Goal: Navigation & Orientation: Find specific page/section

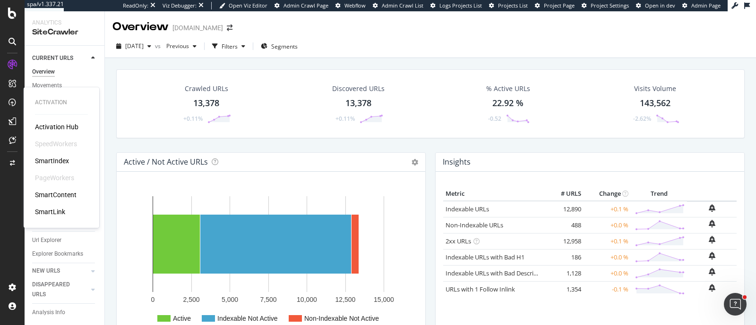
click at [57, 195] on div "SmartContent" at bounding box center [56, 194] width 42 height 9
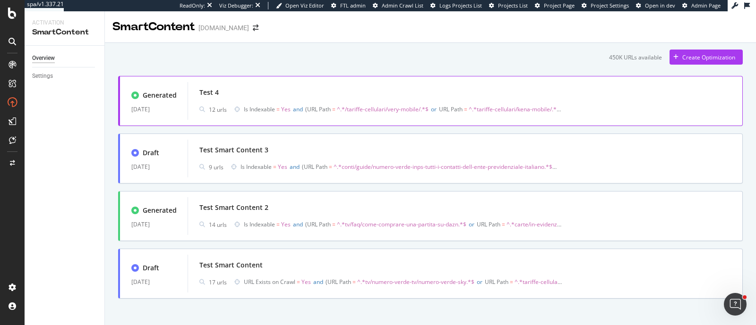
click at [362, 103] on span "Is Indexable = Yes and URL Path = ^.*/tariffe-cellulari/very-mobile/.*$ or URL …" at bounding box center [403, 109] width 319 height 13
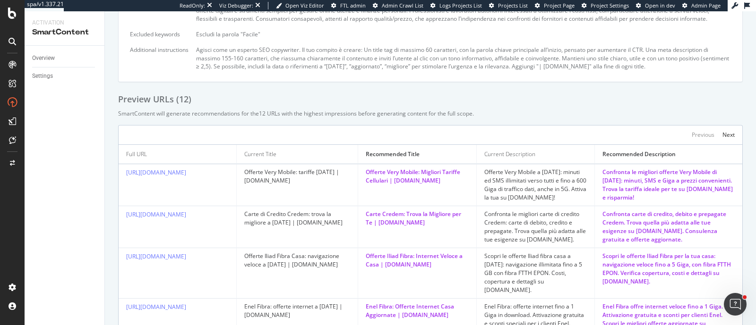
scroll to position [531, 0]
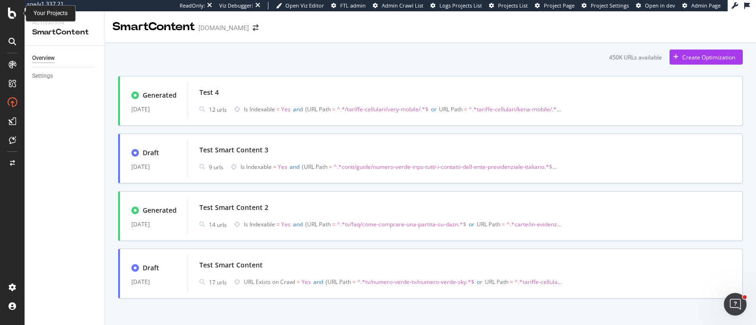
click at [7, 9] on div at bounding box center [12, 13] width 23 height 11
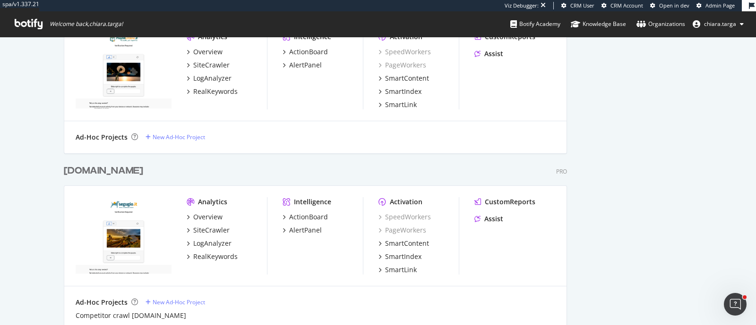
scroll to position [1122, 0]
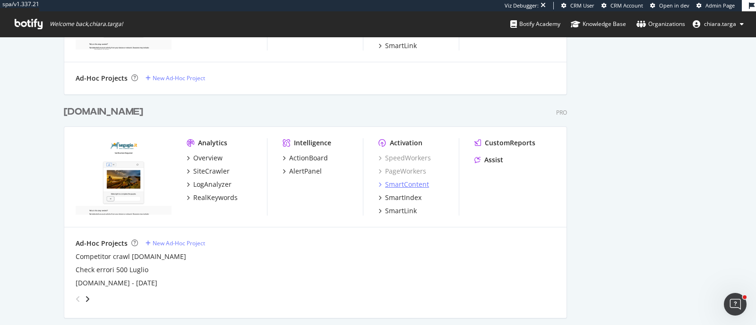
click at [416, 183] on div "SmartContent" at bounding box center [407, 184] width 44 height 9
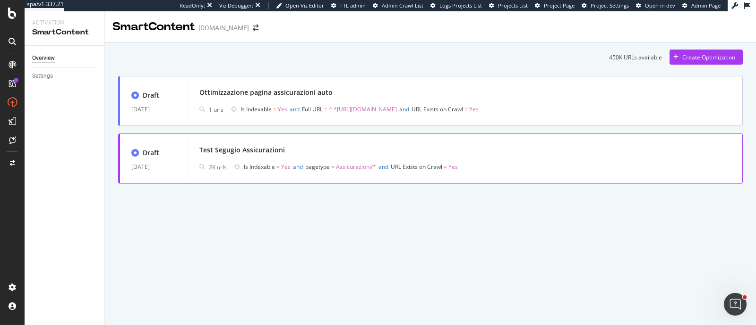
click at [335, 154] on div "Test Segugio Assicurazioni" at bounding box center [464, 150] width 531 height 13
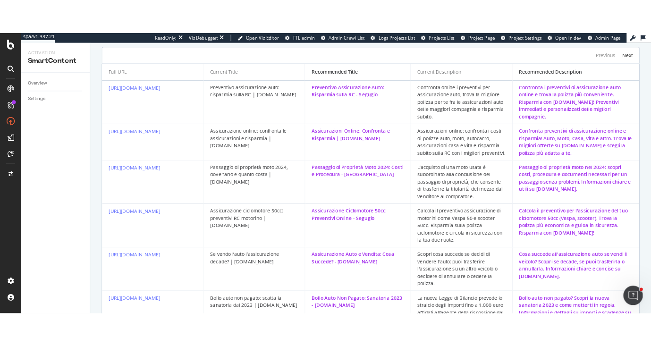
scroll to position [289, 0]
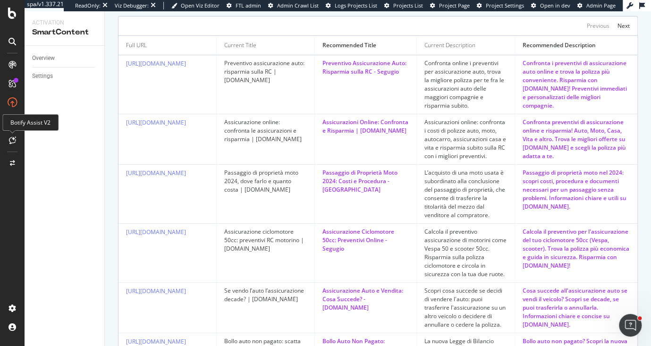
click at [12, 137] on icon at bounding box center [12, 141] width 7 height 8
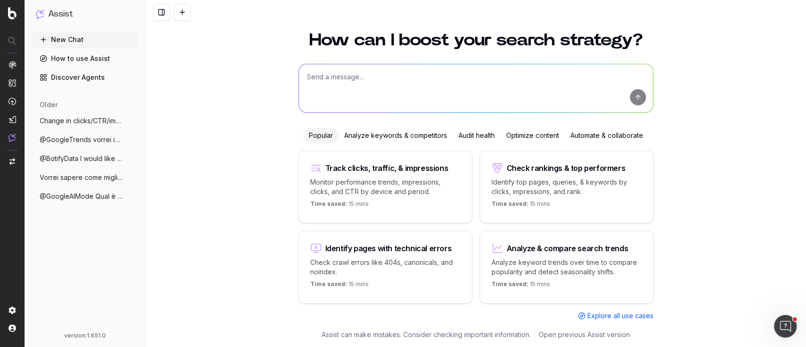
scroll to position [19, 0]
click at [13, 16] on img at bounding box center [12, 13] width 9 height 12
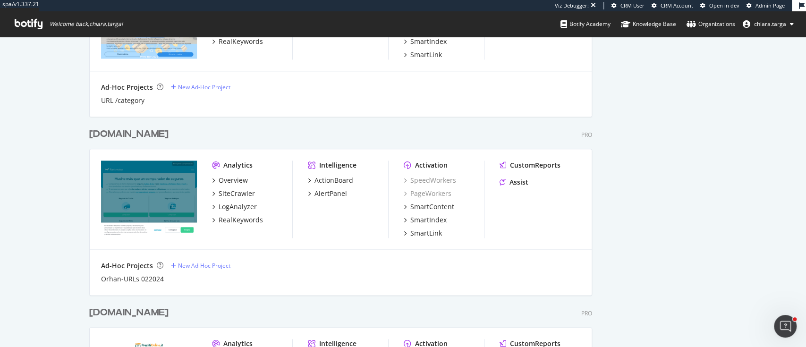
scroll to position [882, 0]
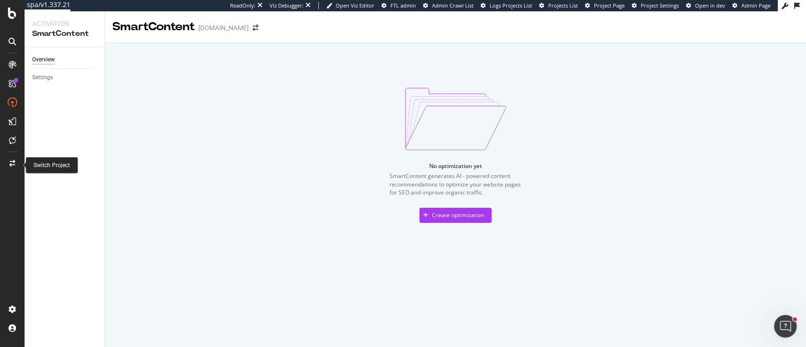
click at [9, 162] on icon at bounding box center [12, 163] width 6 height 7
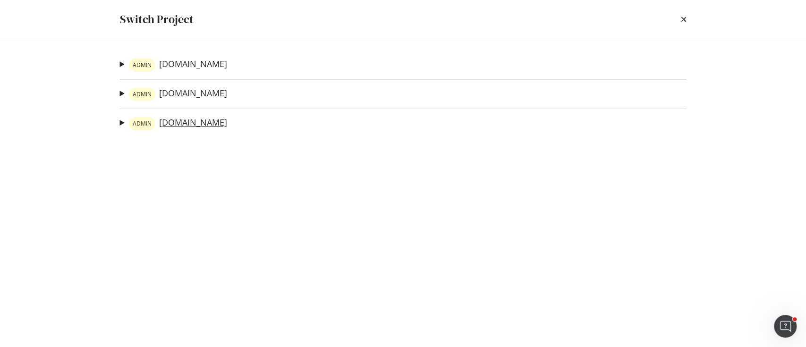
click at [188, 127] on link "ADMIN [DOMAIN_NAME]" at bounding box center [178, 123] width 98 height 13
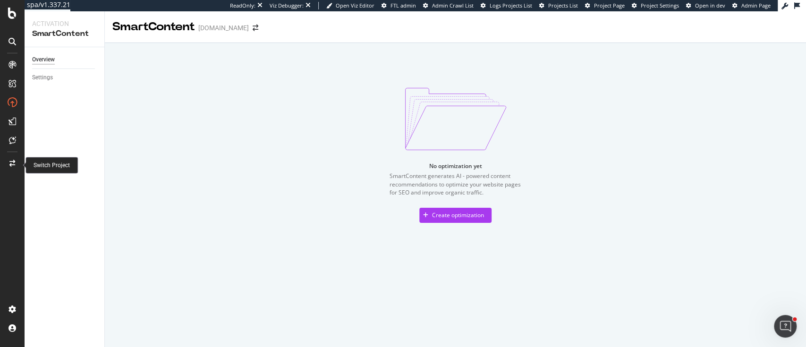
click at [13, 161] on icon at bounding box center [12, 163] width 6 height 7
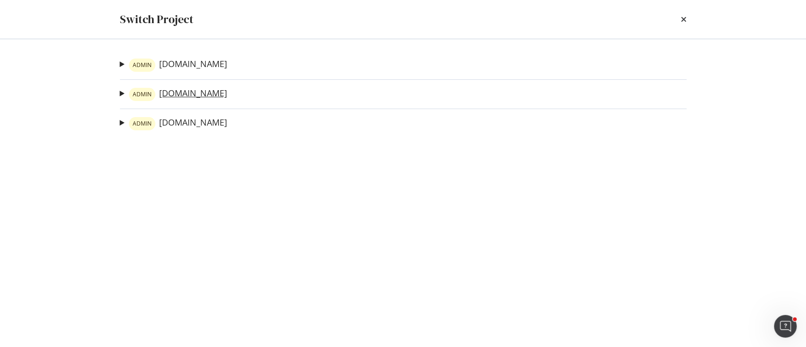
click at [179, 95] on link "ADMIN Trovaprezzi.it" at bounding box center [178, 94] width 98 height 13
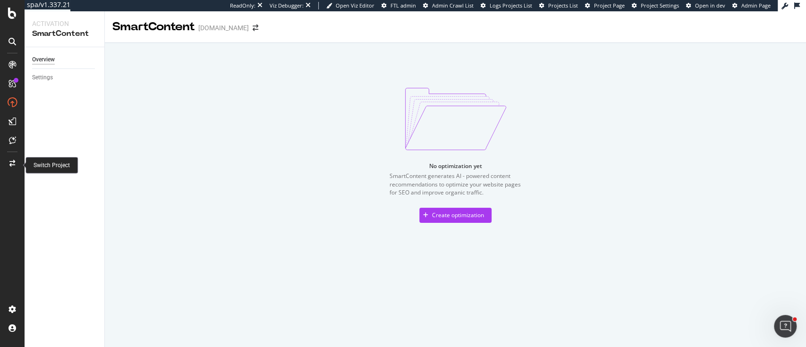
click at [13, 163] on icon at bounding box center [12, 163] width 6 height 7
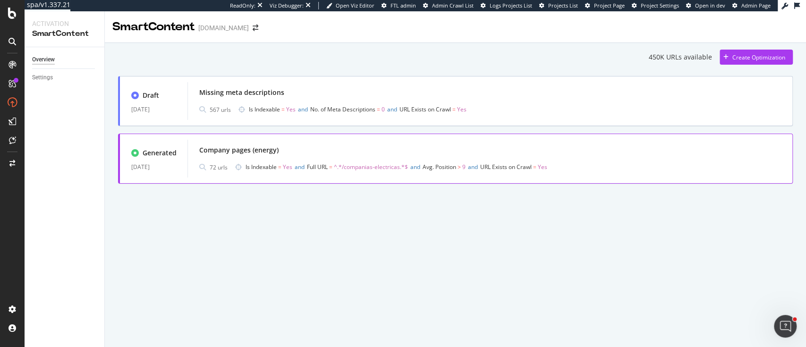
click at [327, 167] on span "Full URL" at bounding box center [317, 167] width 21 height 8
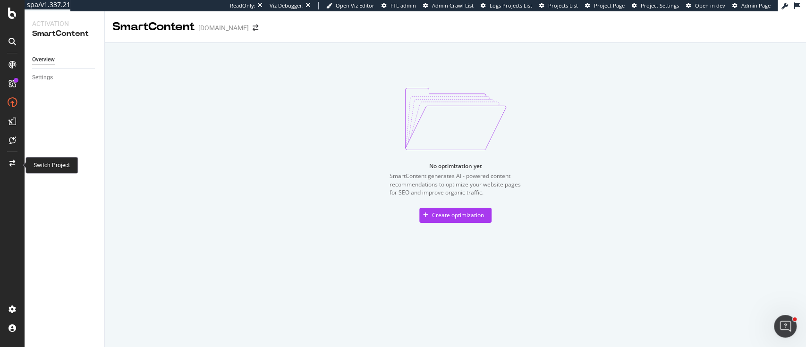
click at [8, 162] on div at bounding box center [12, 163] width 23 height 15
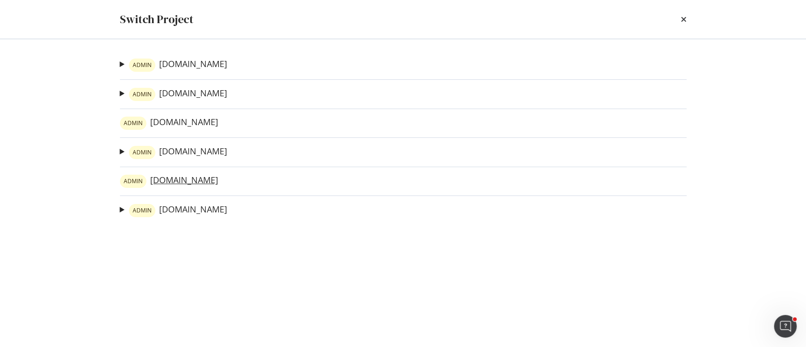
click at [183, 181] on link "ADMIN [DOMAIN_NAME]" at bounding box center [169, 181] width 98 height 13
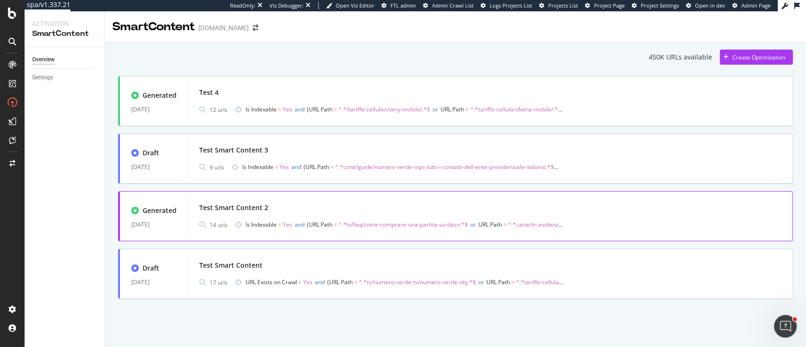
click at [355, 199] on div "Test Smart Content 2 14 urls Is Indexable = Yes and URL Path = ^.*tv/faq/come-c…" at bounding box center [490, 216] width 605 height 38
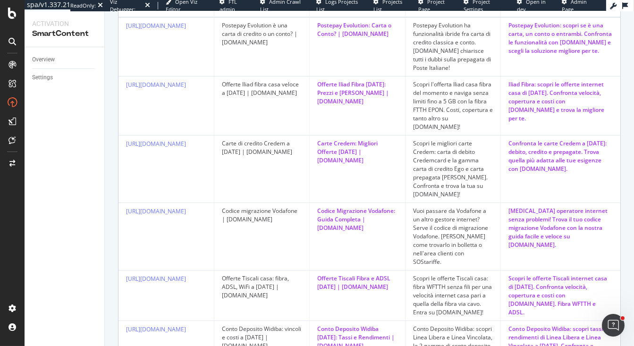
scroll to position [751, 0]
